Goal: Task Accomplishment & Management: Complete application form

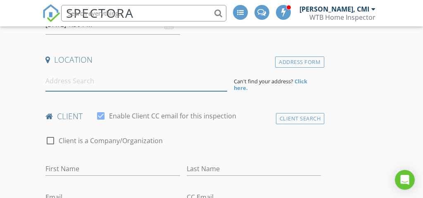
paste input "4100 mullan #601"
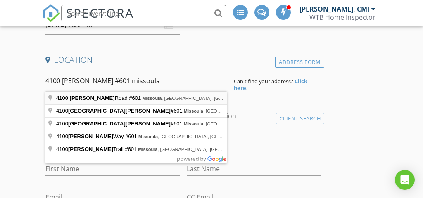
type input "4100 Mullan Road #601, Missoula, MT, USA"
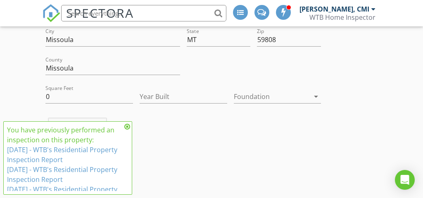
scroll to position [269, 0]
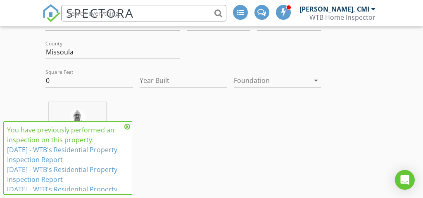
click at [66, 68] on div "Square Feet 0" at bounding box center [89, 81] width 94 height 28
click at [66, 76] on input "0" at bounding box center [89, 81] width 88 height 14
type input "1248"
click at [154, 78] on input "Year Built" at bounding box center [184, 81] width 88 height 14
type input "2011"
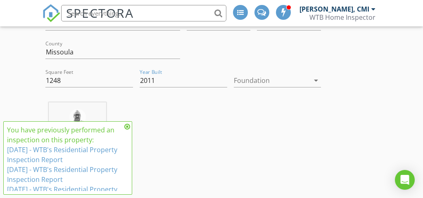
click at [244, 81] on div at bounding box center [272, 80] width 76 height 13
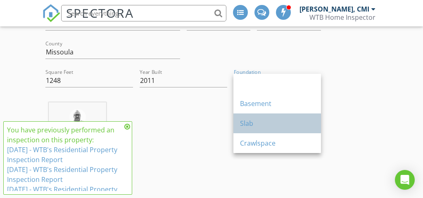
click at [246, 127] on div "Slab" at bounding box center [277, 123] width 74 height 10
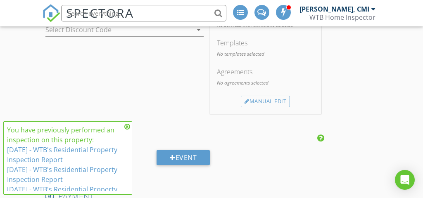
scroll to position [861, 0]
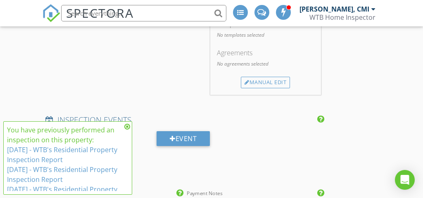
click at [127, 128] on icon at bounding box center [127, 126] width 6 height 7
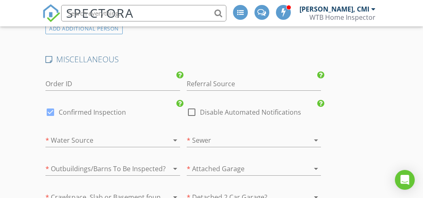
scroll to position [1316, 0]
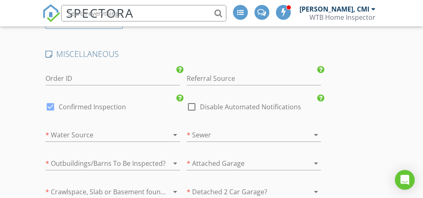
click at [121, 133] on div at bounding box center [100, 134] width 111 height 13
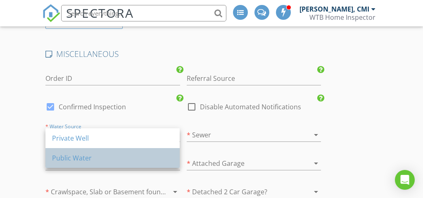
click at [115, 151] on div "Public Water" at bounding box center [112, 158] width 121 height 20
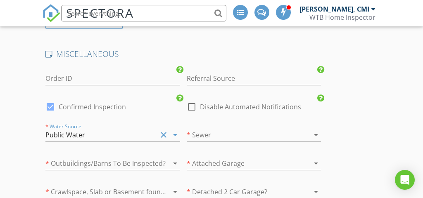
click at [211, 131] on div at bounding box center [242, 134] width 111 height 13
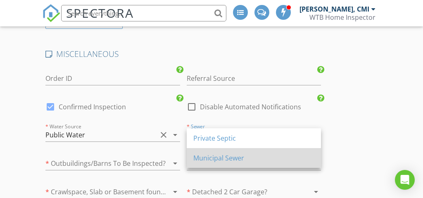
click at [205, 154] on div "Municipal Sewer" at bounding box center [253, 158] width 121 height 10
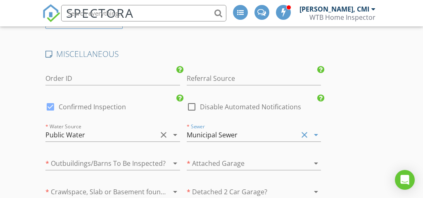
click at [205, 161] on div at bounding box center [242, 163] width 111 height 13
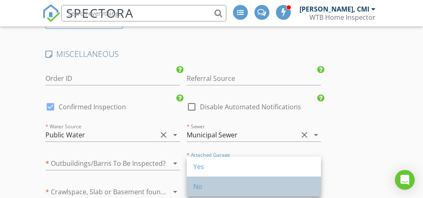
click at [205, 186] on div "No" at bounding box center [253, 187] width 121 height 10
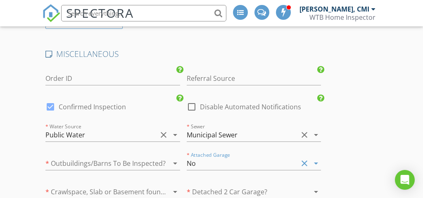
click at [205, 186] on div at bounding box center [242, 191] width 111 height 13
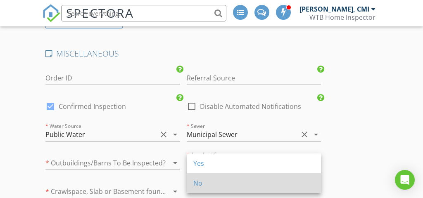
click at [202, 182] on div "No" at bounding box center [253, 183] width 121 height 10
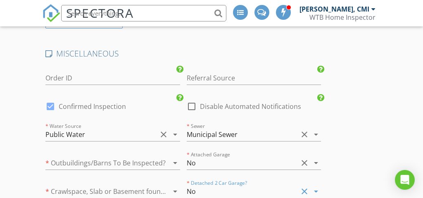
click at [123, 155] on div "* Outbuildings/Barns To Be Inspected? arrow_drop_down" at bounding box center [112, 164] width 134 height 27
click at [123, 163] on div at bounding box center [100, 162] width 111 height 13
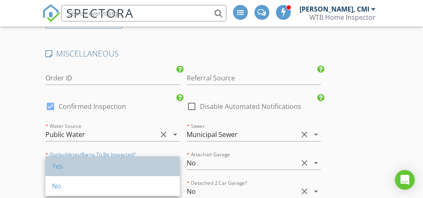
click at [121, 175] on div "Yes" at bounding box center [112, 166] width 121 height 20
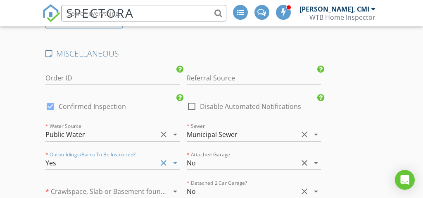
click at [123, 162] on div "Yes" at bounding box center [100, 162] width 111 height 13
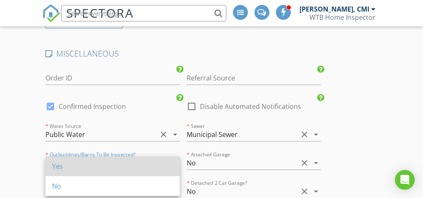
click at [122, 174] on div "Yes" at bounding box center [112, 166] width 121 height 20
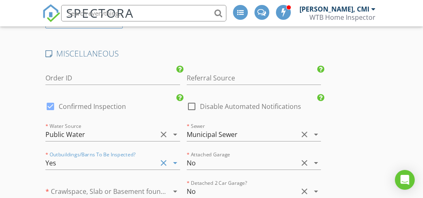
click at [126, 154] on div "* Outbuildings/Barns To Be Inspected? Yes clear arrow_drop_down" at bounding box center [112, 164] width 134 height 27
click at [126, 167] on div "Yes" at bounding box center [100, 162] width 111 height 13
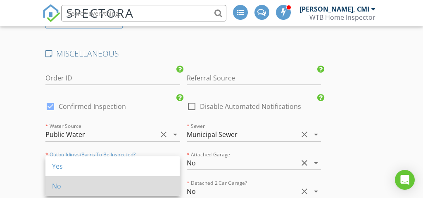
click at [123, 184] on div "No" at bounding box center [112, 186] width 121 height 10
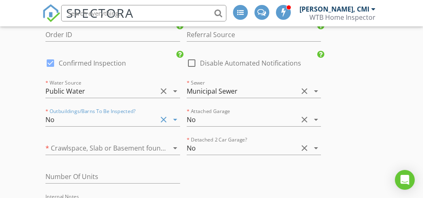
scroll to position [1361, 0]
click at [112, 141] on div at bounding box center [100, 147] width 111 height 13
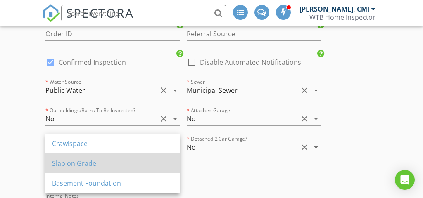
click at [98, 162] on div "Slab on Grade" at bounding box center [112, 164] width 121 height 10
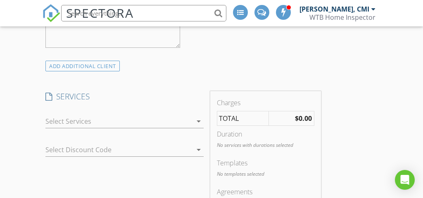
scroll to position [719, 0]
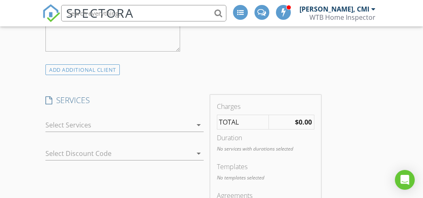
click at [98, 129] on div at bounding box center [118, 124] width 146 height 13
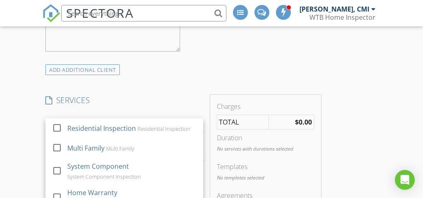
click at [98, 129] on div "Residential Inspection" at bounding box center [102, 128] width 69 height 10
checkbox input "true"
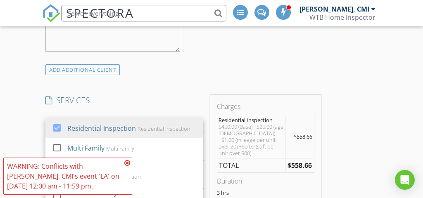
click at [296, 169] on strong "$558.66" at bounding box center [299, 165] width 24 height 9
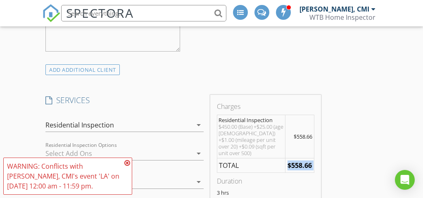
click at [296, 169] on strong "$558.66" at bounding box center [299, 165] width 24 height 9
copy div "$558.66"
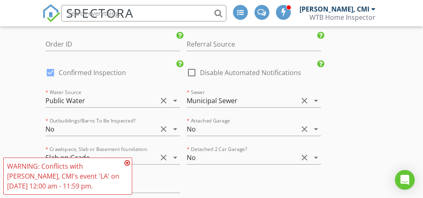
scroll to position [1396, 0]
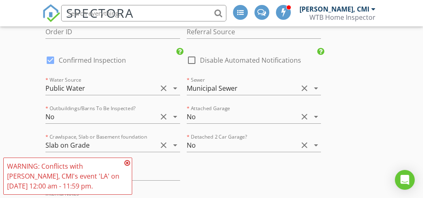
click at [89, 55] on div "check_box Confirmed Inspection" at bounding box center [85, 60] width 80 height 10
click at [89, 58] on label "Confirmed Inspection" at bounding box center [92, 60] width 67 height 8
checkbox input "false"
checkbox input "true"
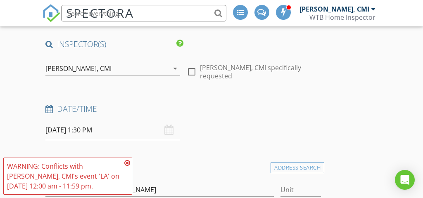
scroll to position [111, 0]
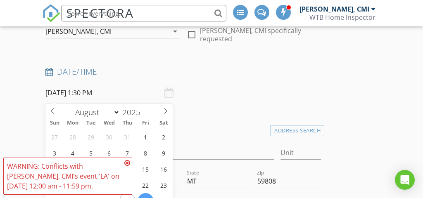
click at [85, 96] on input "[DATE] 1:30 PM" at bounding box center [112, 93] width 134 height 20
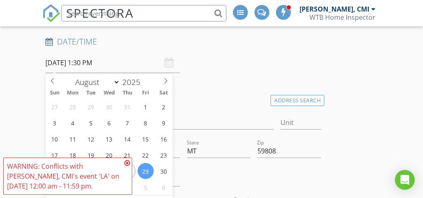
scroll to position [148, 0]
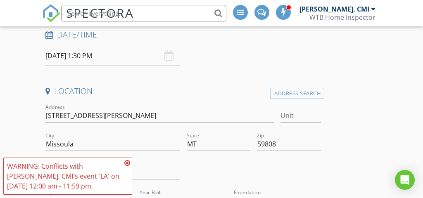
click at [189, 43] on div "Date/Time" at bounding box center [183, 37] width 282 height 17
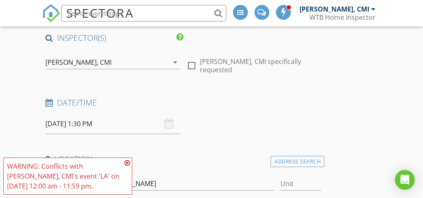
scroll to position [0, 0]
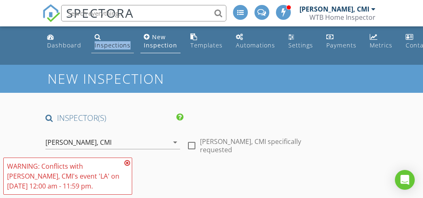
click at [111, 44] on div "Inspections" at bounding box center [113, 45] width 36 height 8
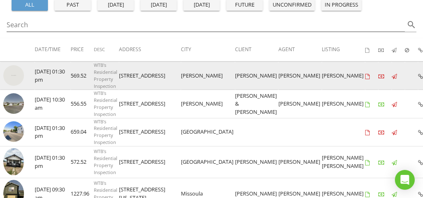
scroll to position [108, 0]
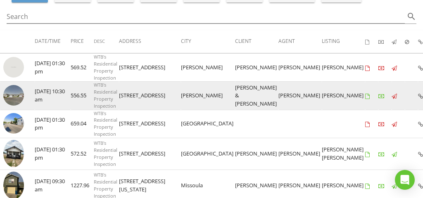
click at [27, 88] on td at bounding box center [17, 96] width 35 height 28
click at [10, 87] on img at bounding box center [13, 95] width 21 height 21
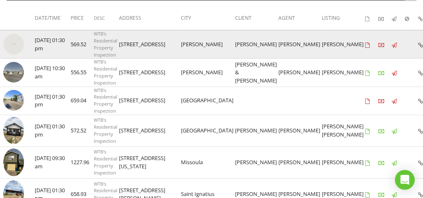
scroll to position [132, 0]
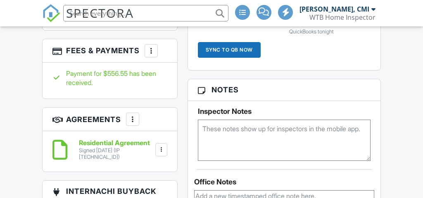
scroll to position [727, 0]
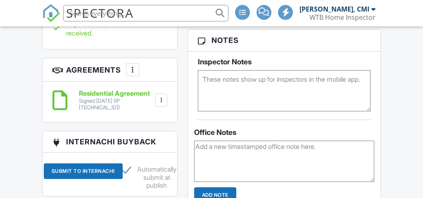
click at [235, 77] on textarea at bounding box center [284, 90] width 173 height 41
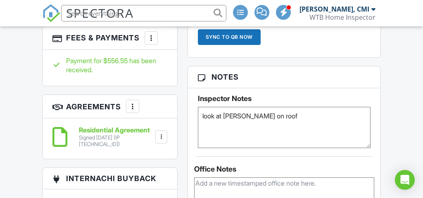
scroll to position [691, 0]
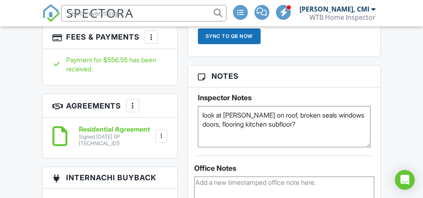
click at [251, 123] on textarea "look at moss on roof, broken seals windows doors, flooring kitchen subfloor?" at bounding box center [284, 126] width 173 height 41
click at [303, 125] on textarea "look at moss on roof, broken seals windows doors, flooring kitchen, subfloor?" at bounding box center [284, 126] width 173 height 41
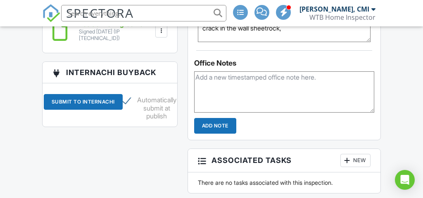
scroll to position [797, 0]
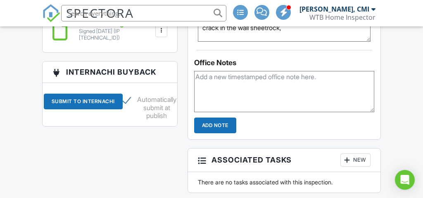
type textarea "look at moss on roof, broken seals windows doors, flooring kitchen, subfloor?, …"
click at [214, 130] on input "Add Note" at bounding box center [215, 126] width 42 height 16
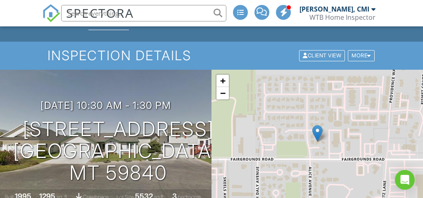
scroll to position [38, 0]
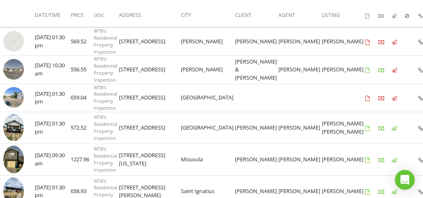
scroll to position [133, 0]
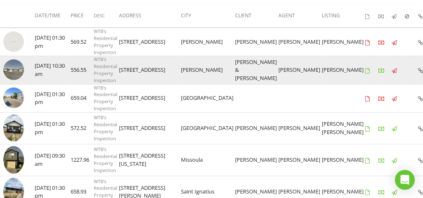
click at [14, 66] on img at bounding box center [13, 69] width 21 height 21
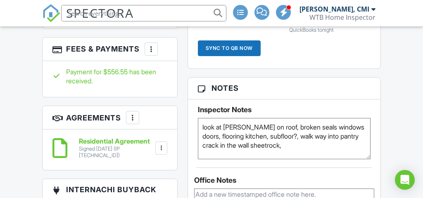
scroll to position [685, 0]
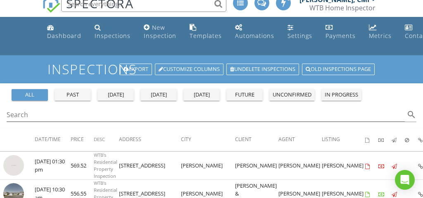
scroll to position [8, 0]
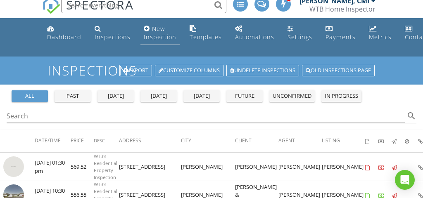
click at [144, 37] on div "New Inspection" at bounding box center [160, 33] width 33 height 16
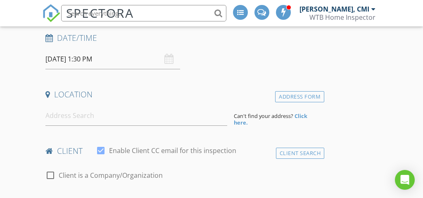
scroll to position [146, 0]
paste input "$558.66"
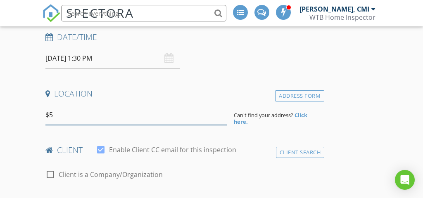
type input "$"
paste input "[STREET_ADDRESS][PERSON_NAME]"
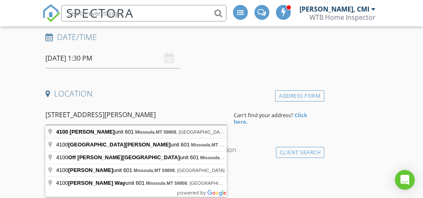
type input "[STREET_ADDRESS][PERSON_NAME]"
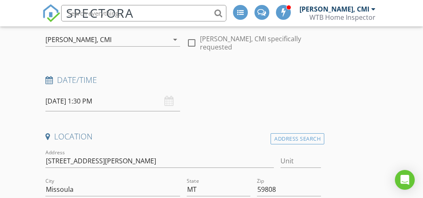
scroll to position [144, 0]
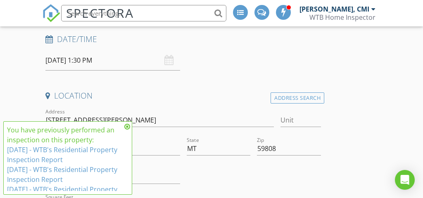
click at [88, 57] on input "[DATE] 1:30 PM" at bounding box center [112, 60] width 134 height 20
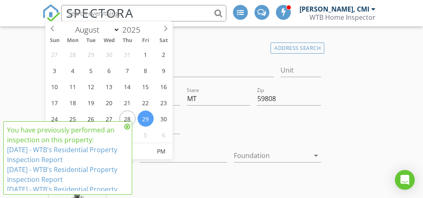
scroll to position [188, 0]
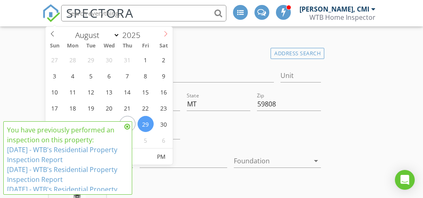
select select "8"
click at [165, 31] on icon at bounding box center [165, 33] width 3 height 5
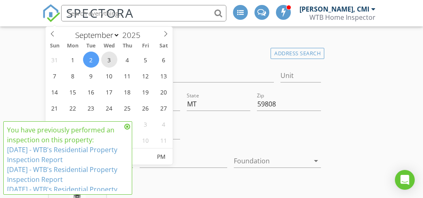
type input "[DATE] 1:30 PM"
click at [130, 128] on div "You have previously performed an inspection on this property: 6/6/2025 - WTB's …" at bounding box center [67, 157] width 129 height 73
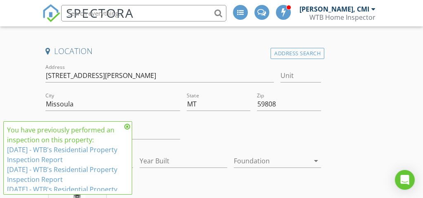
scroll to position [160, 0]
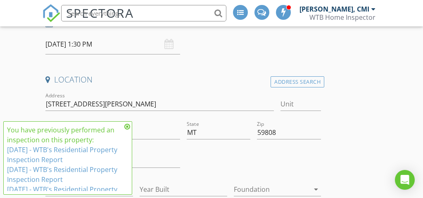
click at [116, 45] on input "[DATE] 1:30 PM" at bounding box center [112, 44] width 134 height 20
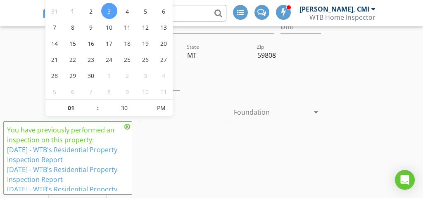
scroll to position [242, 0]
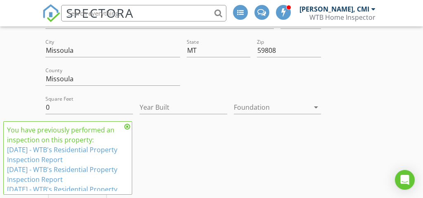
click at [126, 124] on icon at bounding box center [127, 126] width 6 height 7
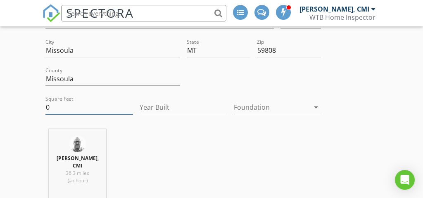
click at [102, 113] on input "0" at bounding box center [89, 108] width 88 height 14
type input "1"
type input "2"
type input "1248"
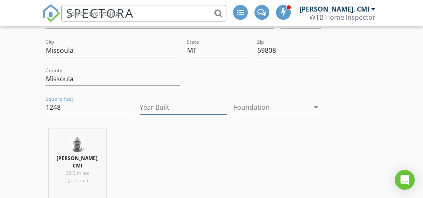
click at [173, 107] on input "Year Built" at bounding box center [184, 108] width 88 height 14
type input "2011"
click at [254, 109] on div at bounding box center [272, 107] width 76 height 13
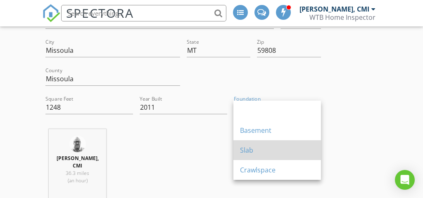
click at [252, 155] on div "Slab" at bounding box center [277, 150] width 74 height 20
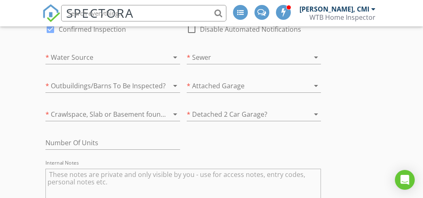
scroll to position [1401, 0]
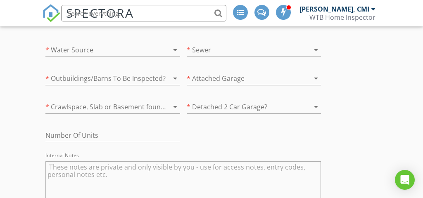
click at [130, 59] on div "* Water Source arrow_drop_down" at bounding box center [112, 54] width 134 height 22
click at [128, 50] on div at bounding box center [100, 49] width 111 height 13
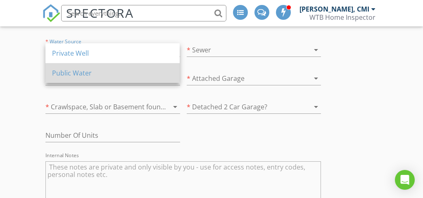
click at [116, 70] on div "Public Water" at bounding box center [112, 73] width 121 height 10
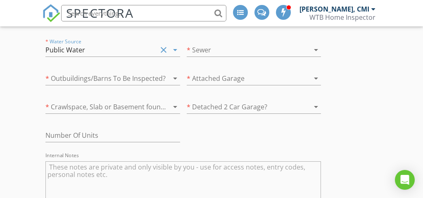
click at [210, 48] on div at bounding box center [242, 49] width 111 height 13
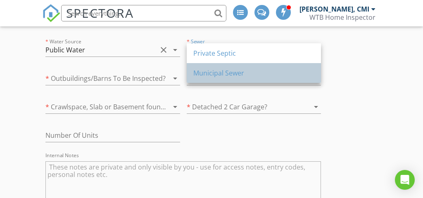
click at [211, 71] on div "Municipal Sewer" at bounding box center [253, 73] width 121 height 10
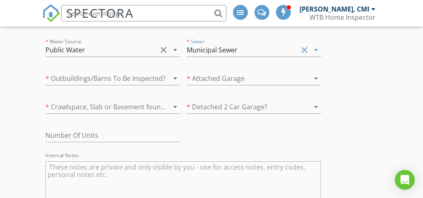
click at [211, 81] on div at bounding box center [242, 78] width 111 height 13
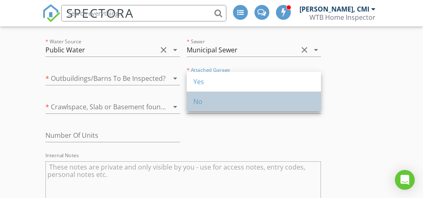
click at [211, 107] on div "No" at bounding box center [253, 102] width 121 height 20
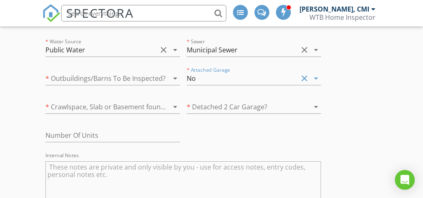
click at [211, 107] on div at bounding box center [242, 106] width 111 height 13
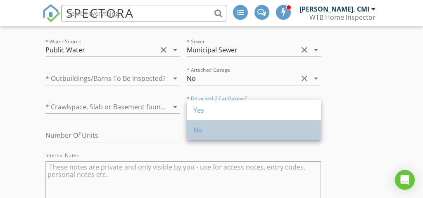
click at [208, 130] on div "No" at bounding box center [253, 130] width 121 height 10
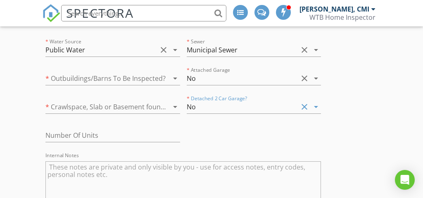
click at [122, 104] on div at bounding box center [100, 106] width 111 height 13
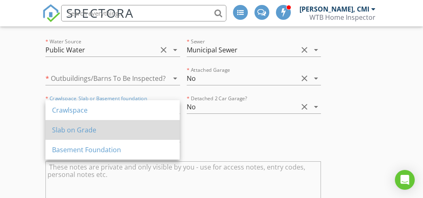
click at [115, 136] on div "Slab on Grade" at bounding box center [112, 130] width 121 height 20
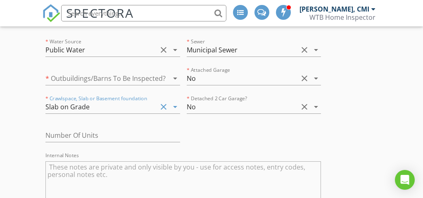
click at [115, 69] on div "* Outbuildings/Barns To Be Inspected? arrow_drop_down" at bounding box center [112, 80] width 134 height 27
click at [115, 72] on div at bounding box center [100, 78] width 111 height 13
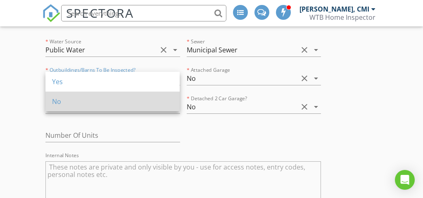
click at [113, 96] on div "No" at bounding box center [112, 102] width 121 height 20
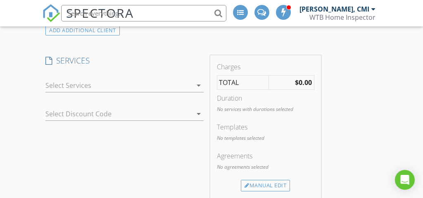
scroll to position [758, 0]
click at [112, 88] on div at bounding box center [118, 85] width 146 height 13
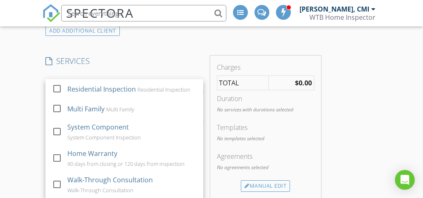
click at [112, 88] on div "Residential Inspection" at bounding box center [102, 89] width 69 height 10
checkbox input "true"
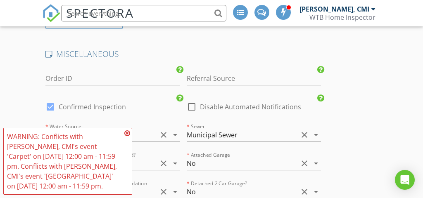
scroll to position [1344, 0]
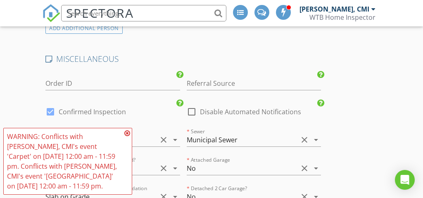
click at [95, 113] on label "Confirmed Inspection" at bounding box center [92, 112] width 67 height 8
checkbox input "false"
checkbox input "true"
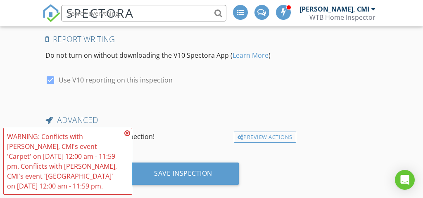
scroll to position [1712, 0]
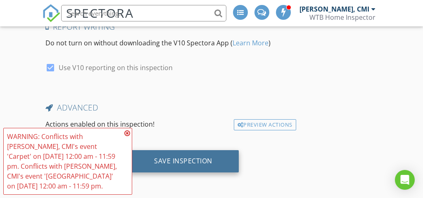
click at [191, 159] on div "Save Inspection" at bounding box center [183, 161] width 58 height 8
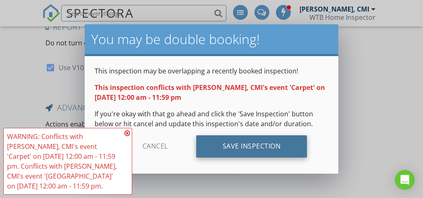
click at [231, 138] on div "Save Inspection" at bounding box center [251, 146] width 111 height 22
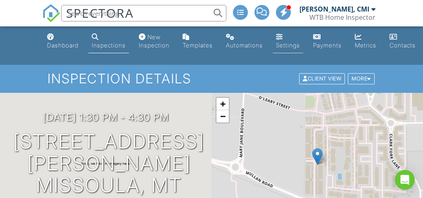
click at [294, 40] on link "Settings" at bounding box center [287, 42] width 31 height 24
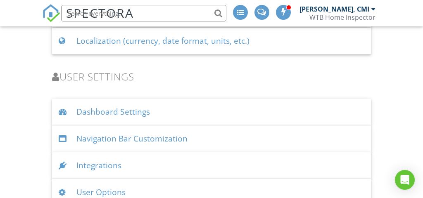
scroll to position [1216, 0]
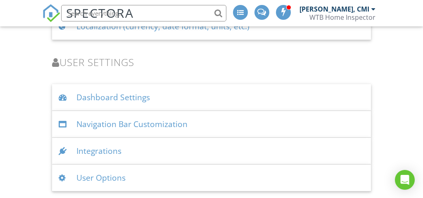
click at [95, 152] on div "Integrations" at bounding box center [211, 151] width 318 height 27
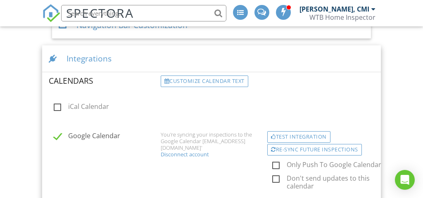
scroll to position [1317, 0]
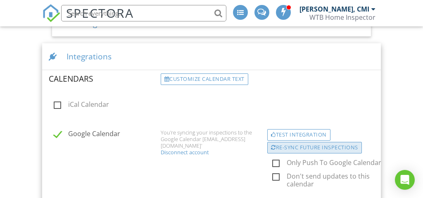
click at [330, 151] on div "Re-sync future inspections" at bounding box center [314, 148] width 95 height 12
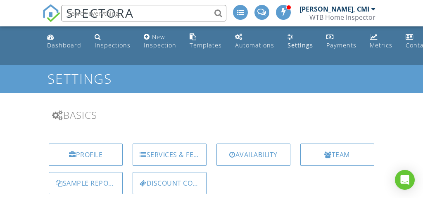
click at [113, 48] on div "Inspections" at bounding box center [113, 45] width 36 height 8
